Goal: Check status: Check status

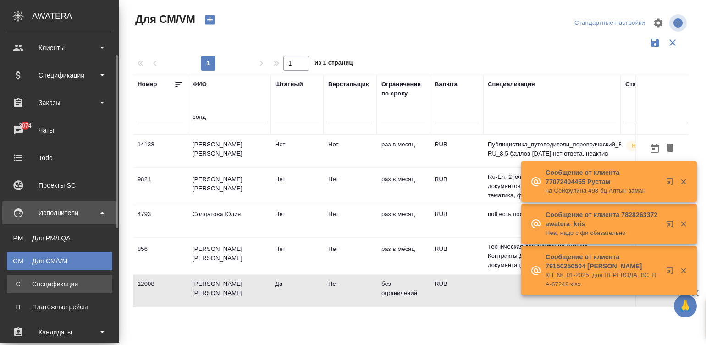
scroll to position [55, 0]
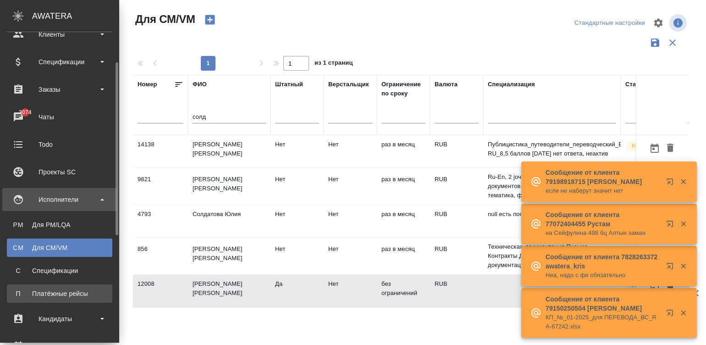
click at [31, 289] on div "Платёжные рейсы" at bounding box center [59, 293] width 96 height 9
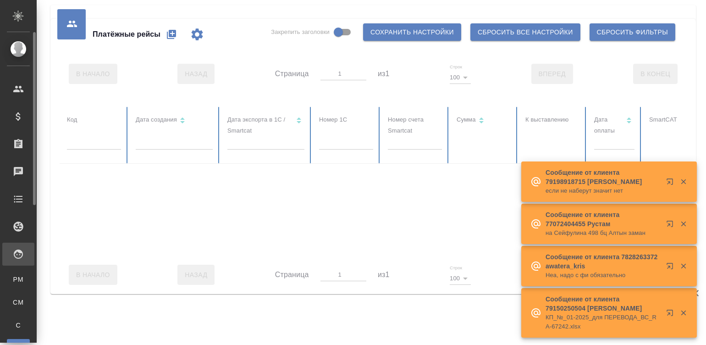
click at [31, 288] on ul "PM Для PM/LQA CM Для CM/VM С Спецификации П Платёжные рейсы" at bounding box center [18, 311] width 37 height 92
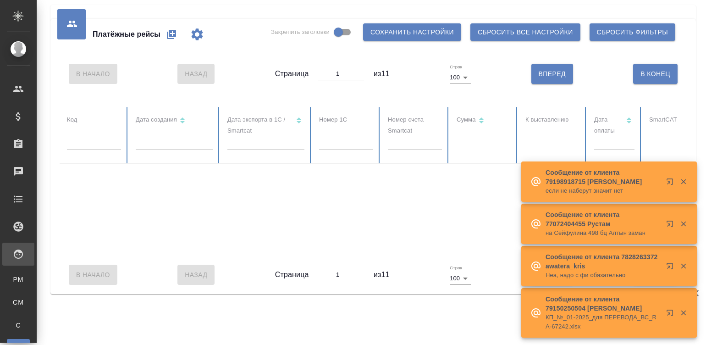
click at [195, 148] on body "🙏 .cls-1 fill:#fff; AWATERA Малинина [PERSON_NAME] Клиенты Спецификации Заказы …" at bounding box center [353, 172] width 706 height 345
click at [0, 0] on span at bounding box center [0, 0] width 0 height 0
click at [291, 96] on div "Платёжные рейсы Закрепить заголовки Сохранить настройки Сбросить все настройки …" at bounding box center [372, 156] width 645 height 275
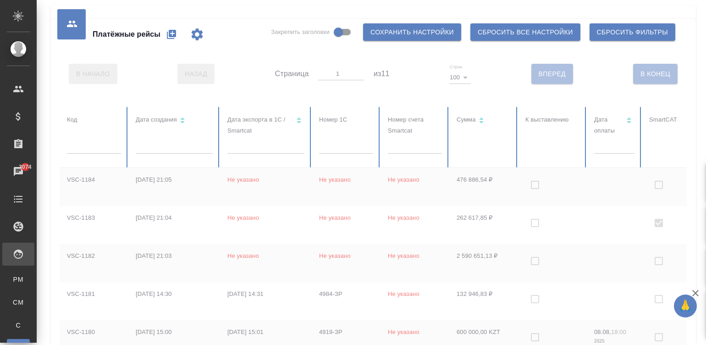
click at [542, 181] on div "Сообщение от клиента 79198918715 [PERSON_NAME] если не наберут значит нет" at bounding box center [608, 181] width 175 height 40
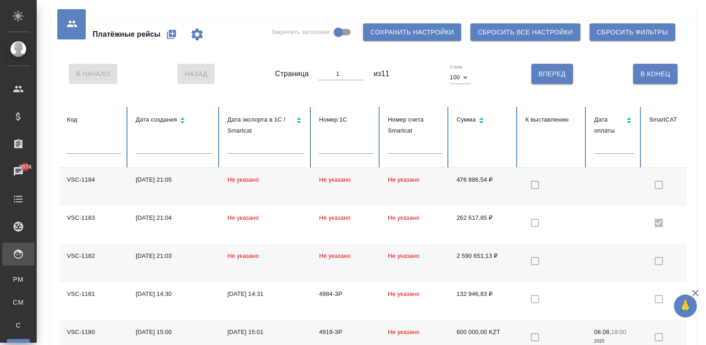
click at [542, 181] on td at bounding box center [552, 187] width 69 height 38
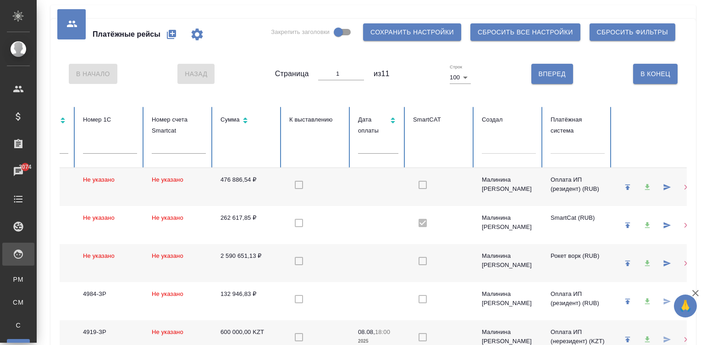
scroll to position [0, 252]
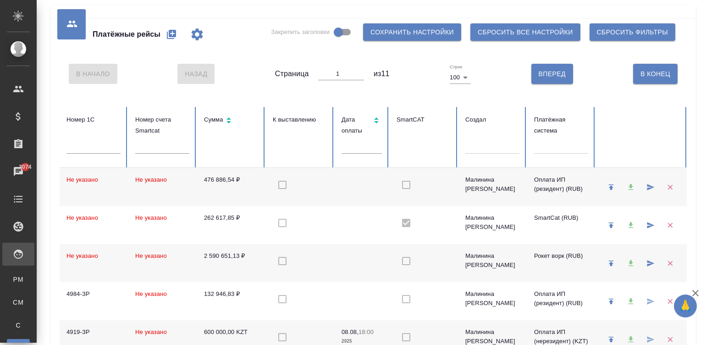
click at [541, 144] on div at bounding box center [561, 144] width 54 height 13
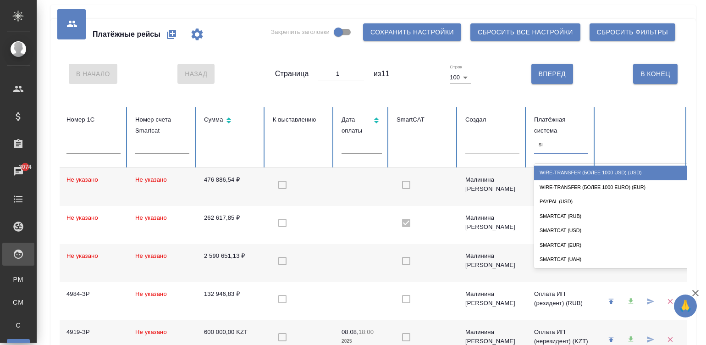
type input "sma"
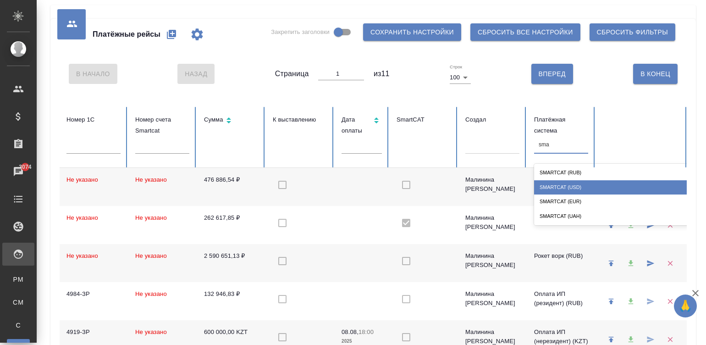
click at [578, 184] on div "SmartCat (USD)" at bounding box center [625, 187] width 183 height 14
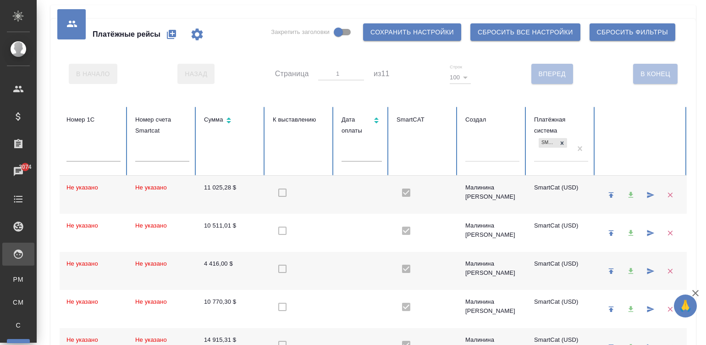
checkbox input "true"
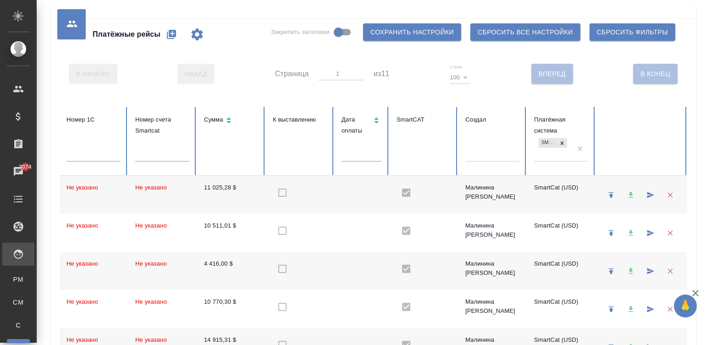
checkbox input "true"
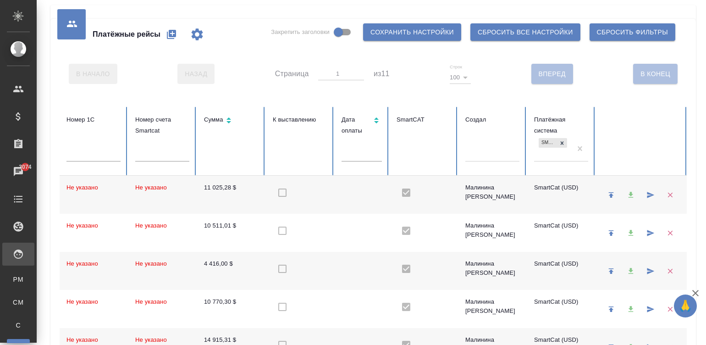
checkbox input "true"
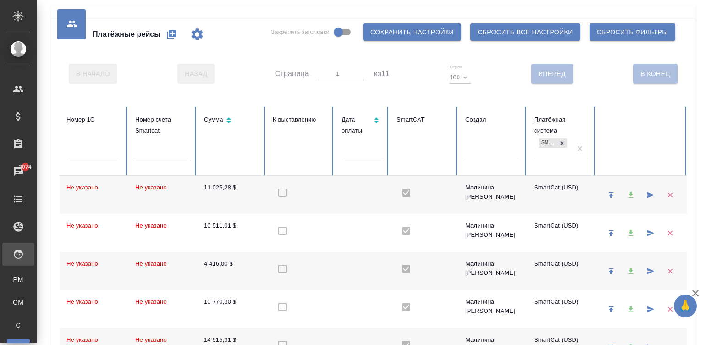
checkbox input "true"
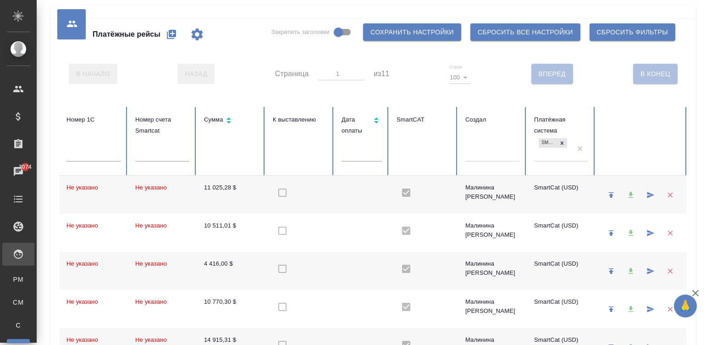
checkbox input "true"
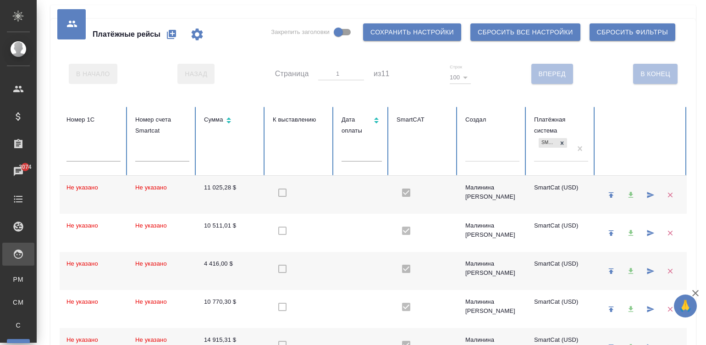
checkbox input "true"
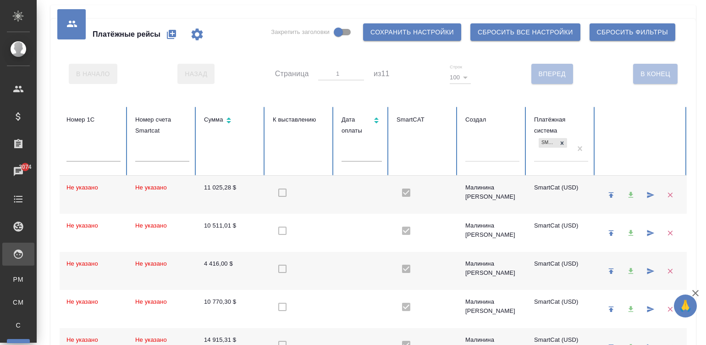
checkbox input "true"
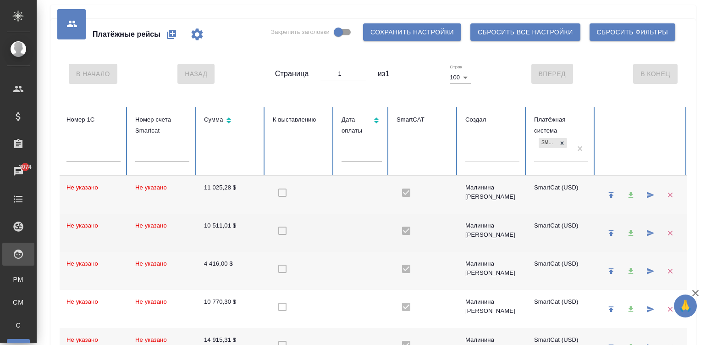
click at [345, 237] on td at bounding box center [361, 232] width 55 height 38
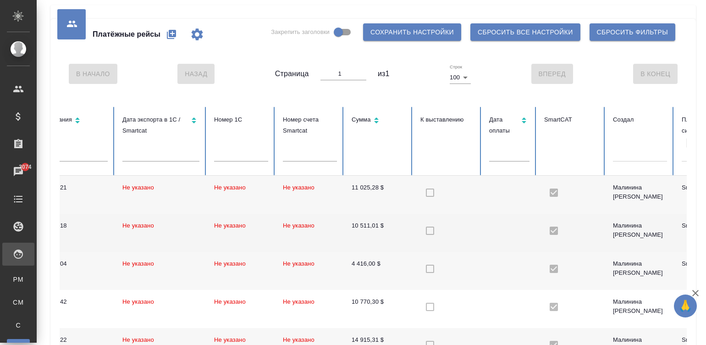
scroll to position [0, 0]
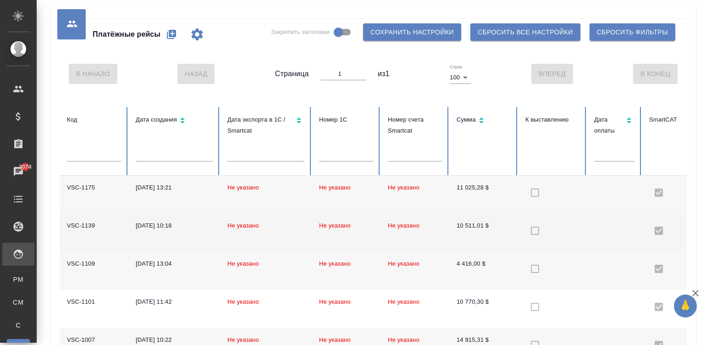
click at [345, 237] on td "Не указано" at bounding box center [346, 232] width 69 height 38
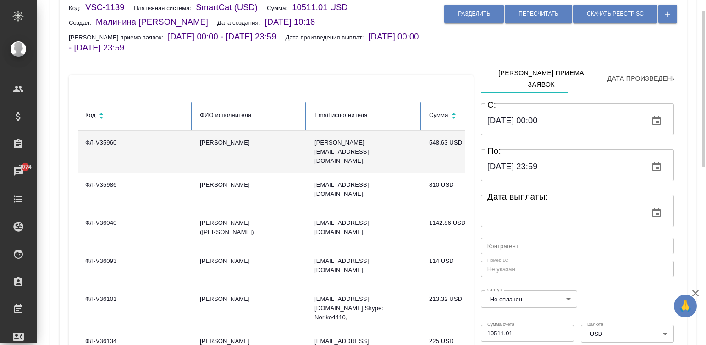
scroll to position [55, 0]
